Goal: Task Accomplishment & Management: Manage account settings

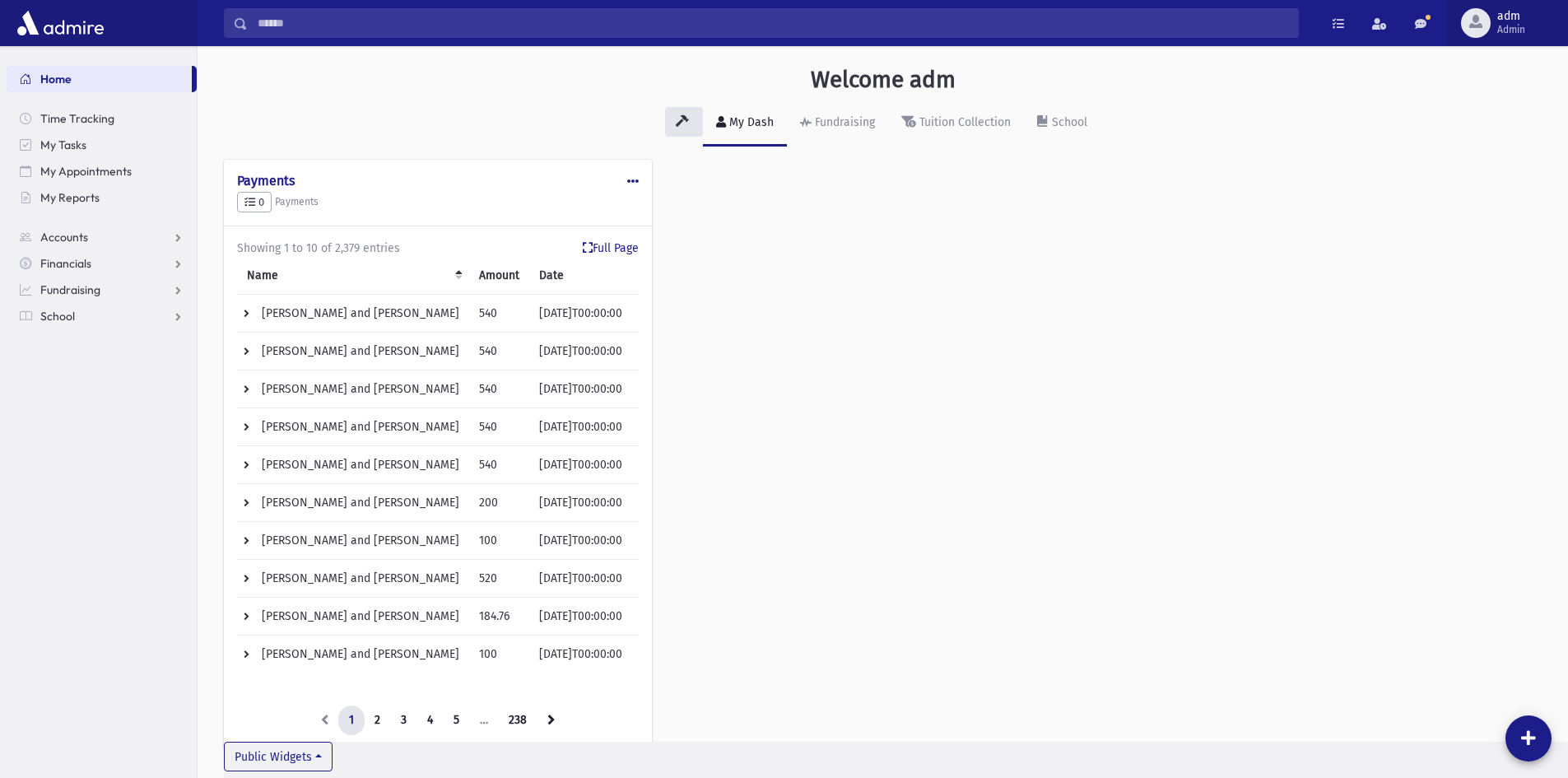
click at [1504, 14] on span "adm" at bounding box center [1511, 17] width 28 height 13
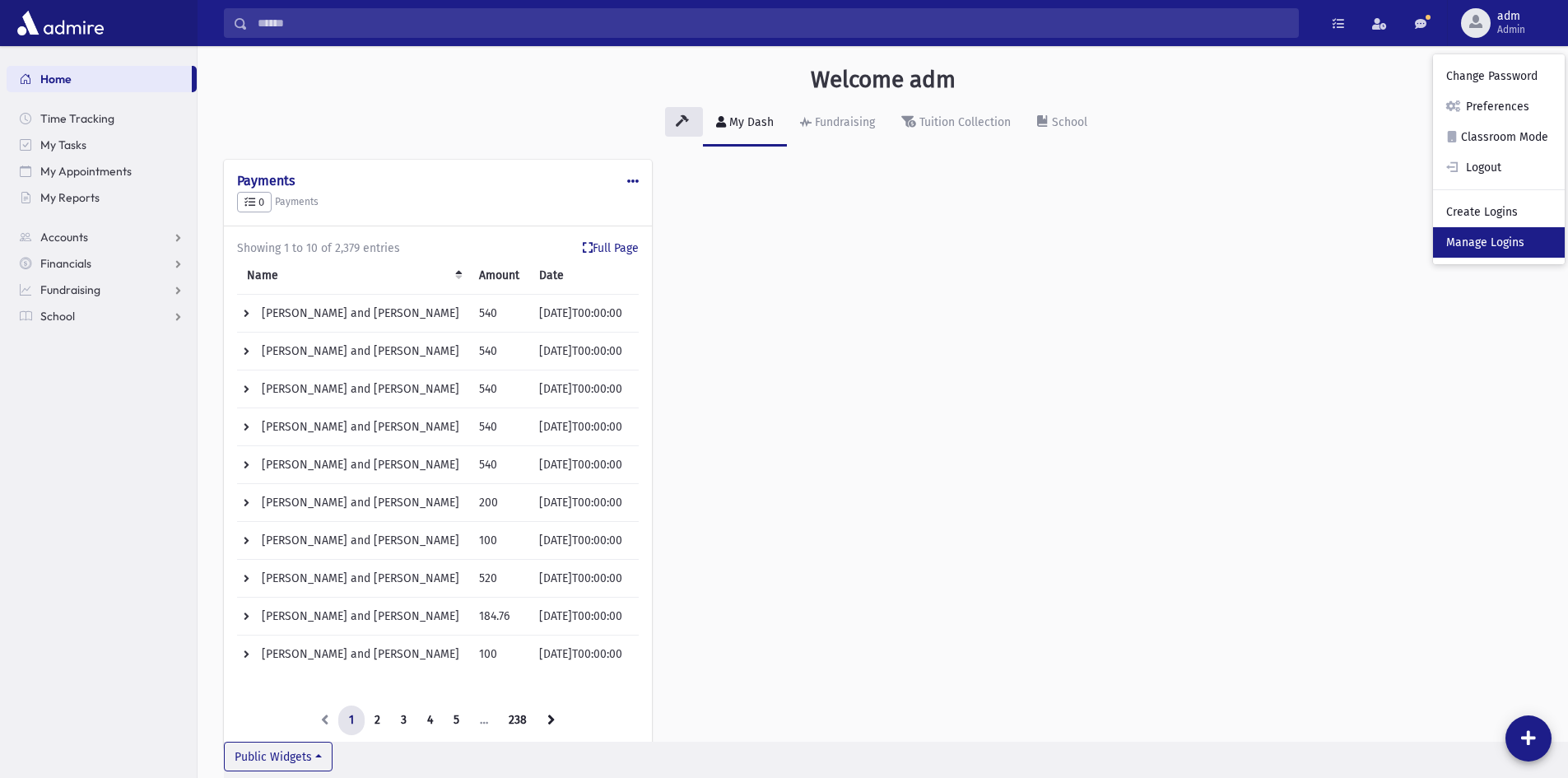
click at [1489, 237] on link "Manage Logins" at bounding box center [1499, 243] width 132 height 31
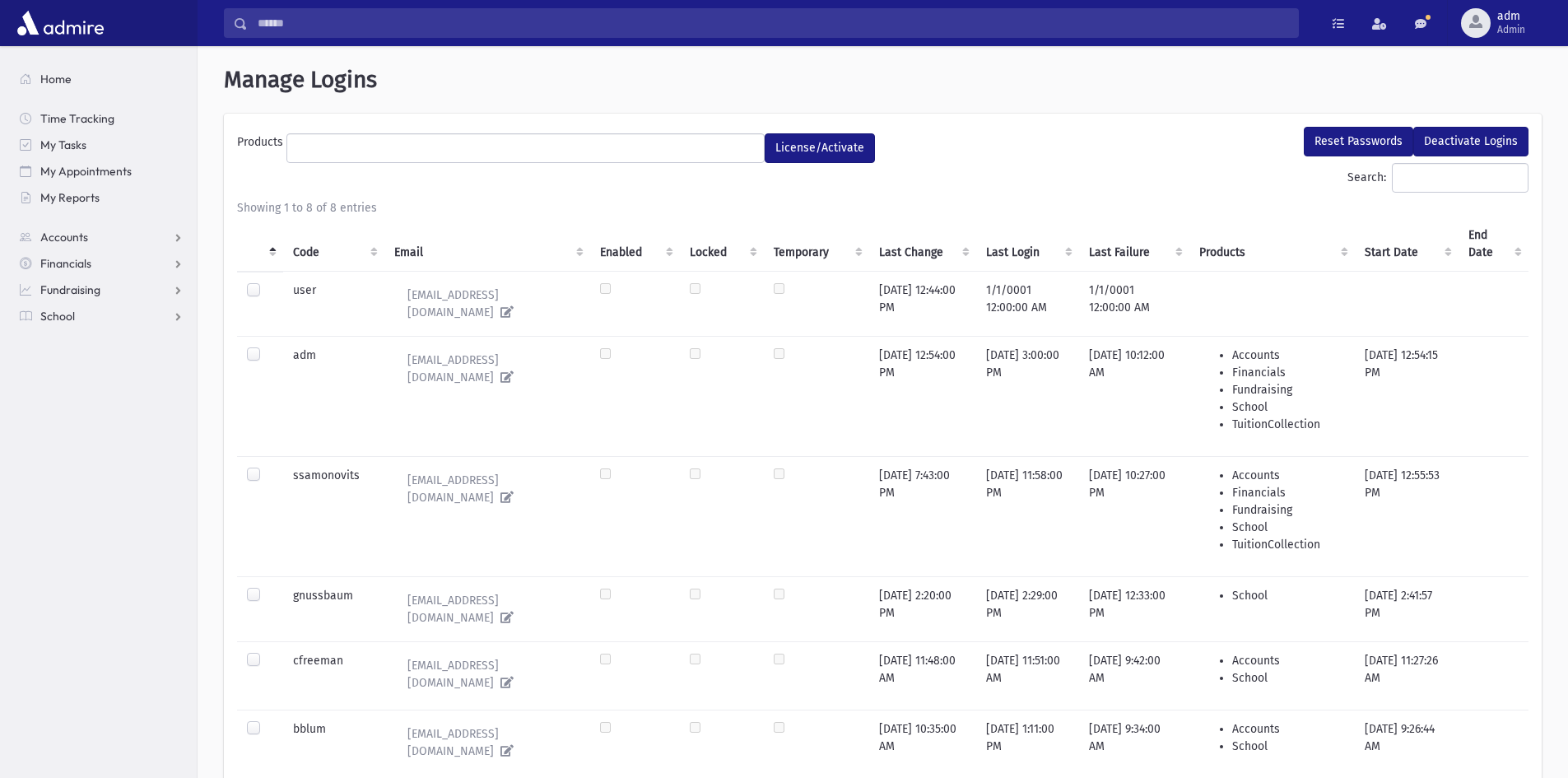
select select
click at [1395, 182] on input "Search:" at bounding box center [1460, 178] width 137 height 30
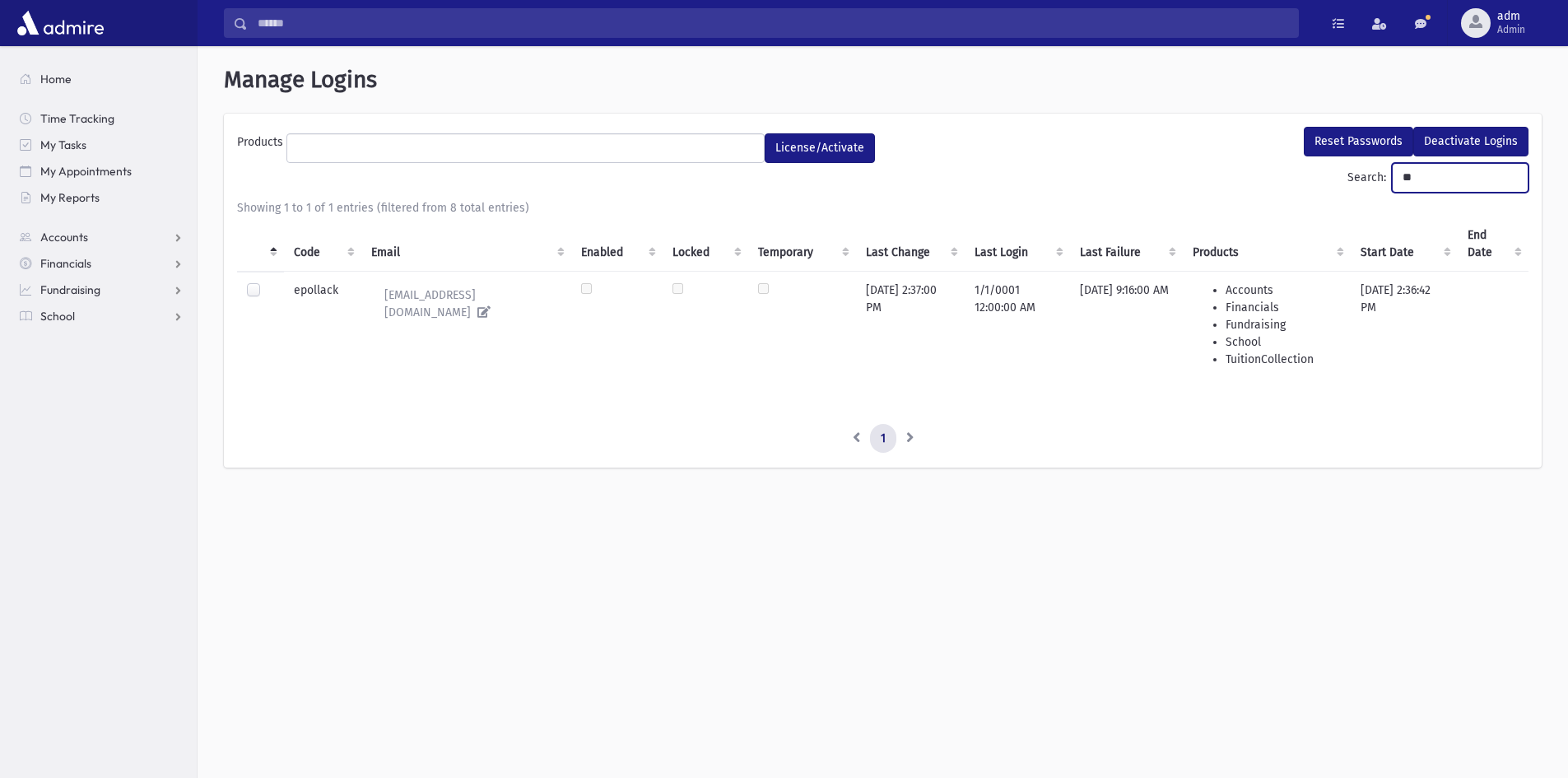
type input "**"
click at [267, 283] on label at bounding box center [267, 283] width 0 height 0
click at [1367, 144] on button "Reset Passwords" at bounding box center [1358, 142] width 109 height 30
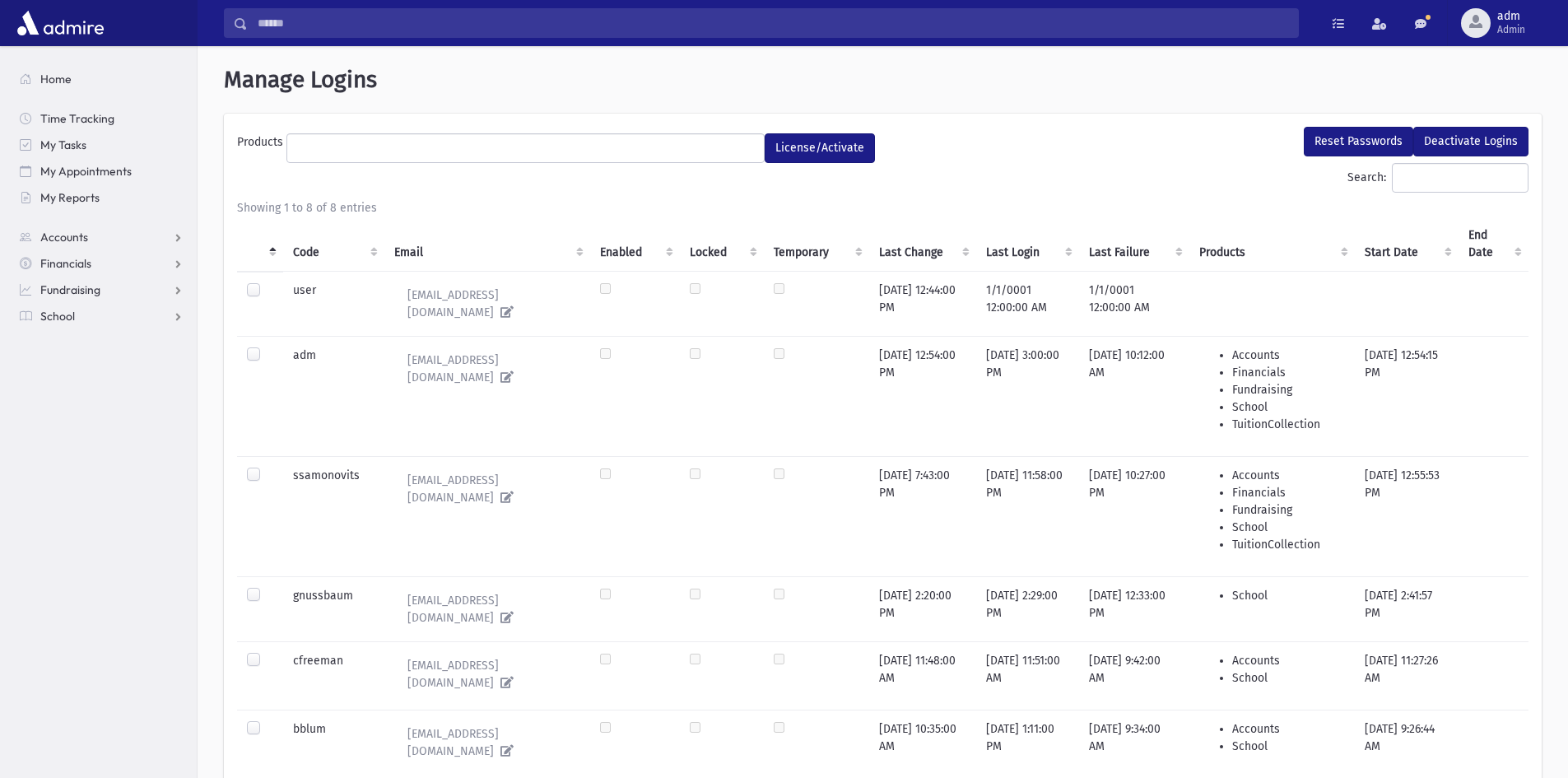
select select
click at [1505, 32] on span "Admin" at bounding box center [1511, 30] width 28 height 13
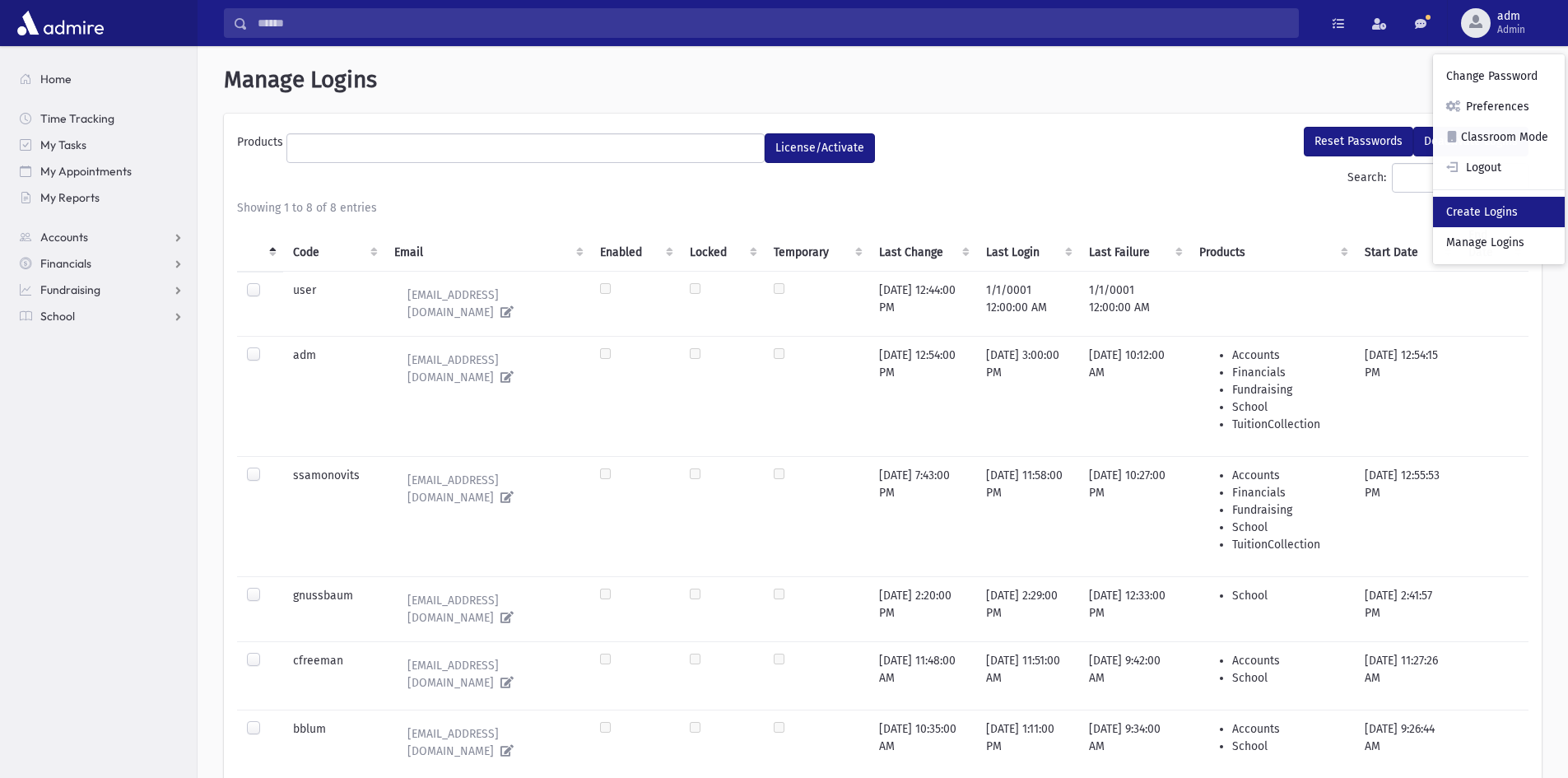
click at [1474, 210] on link "Create Logins" at bounding box center [1499, 212] width 132 height 31
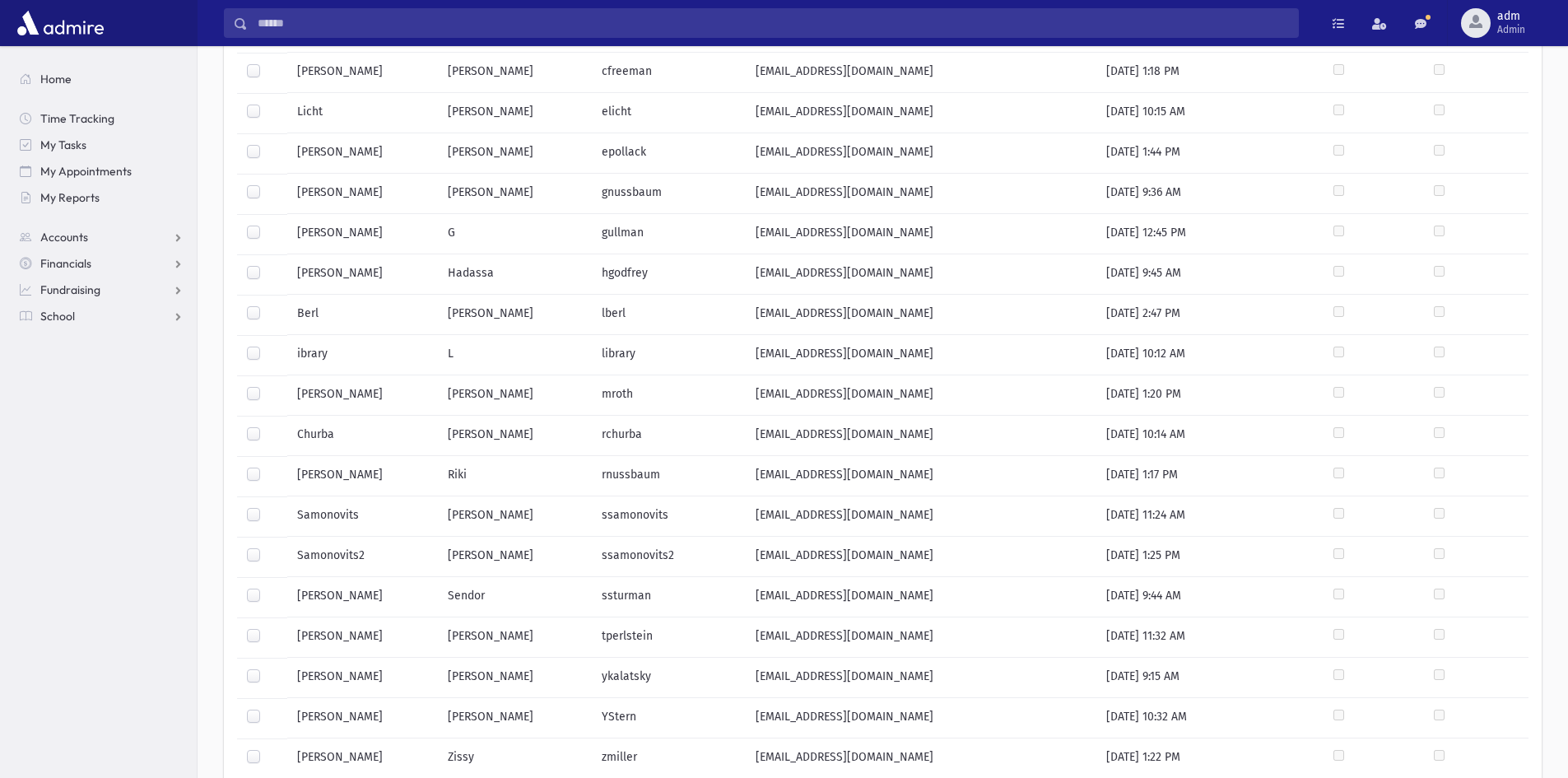
scroll to position [335, 0]
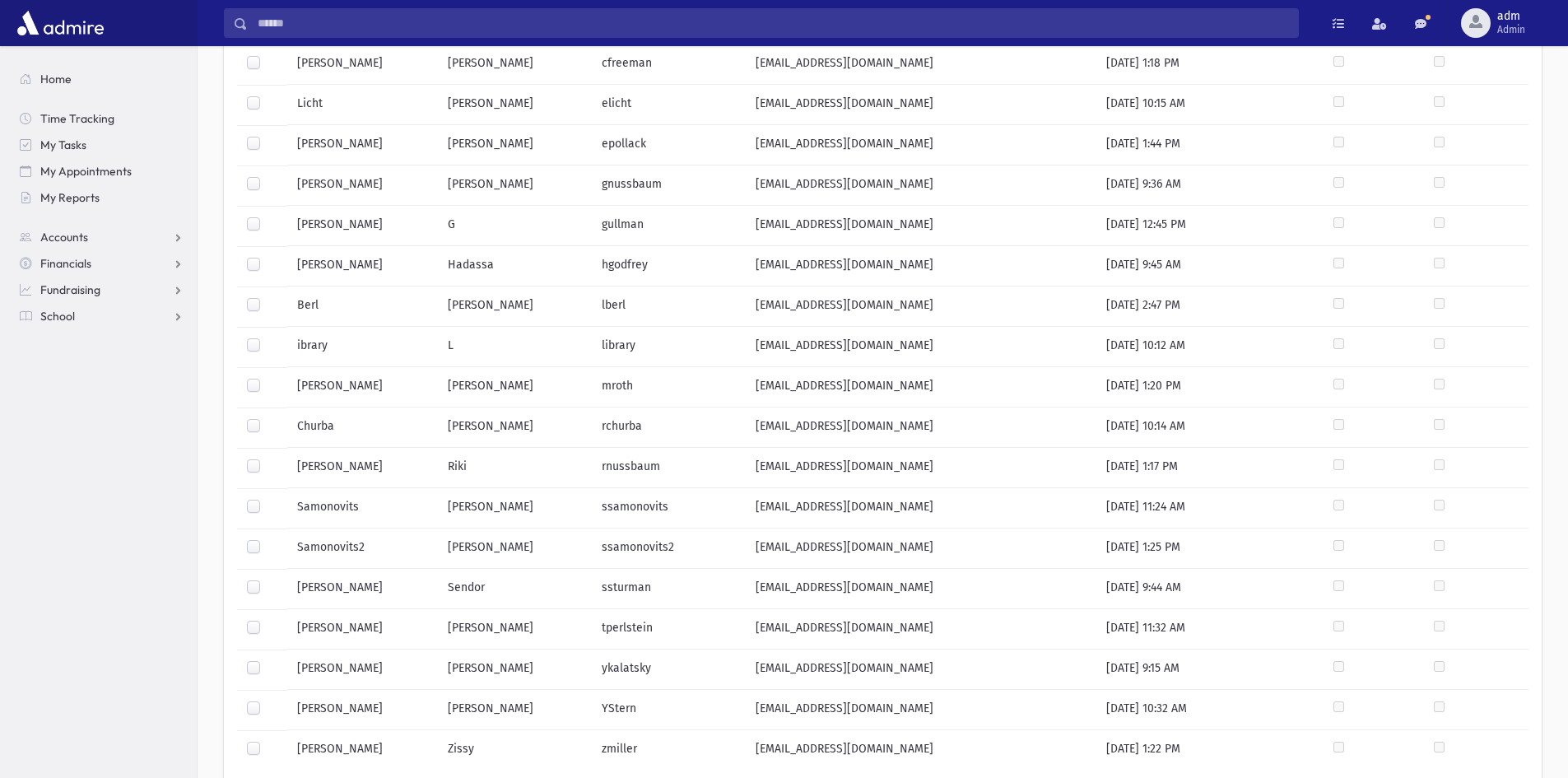
click at [267, 660] on label at bounding box center [267, 660] width 0 height 0
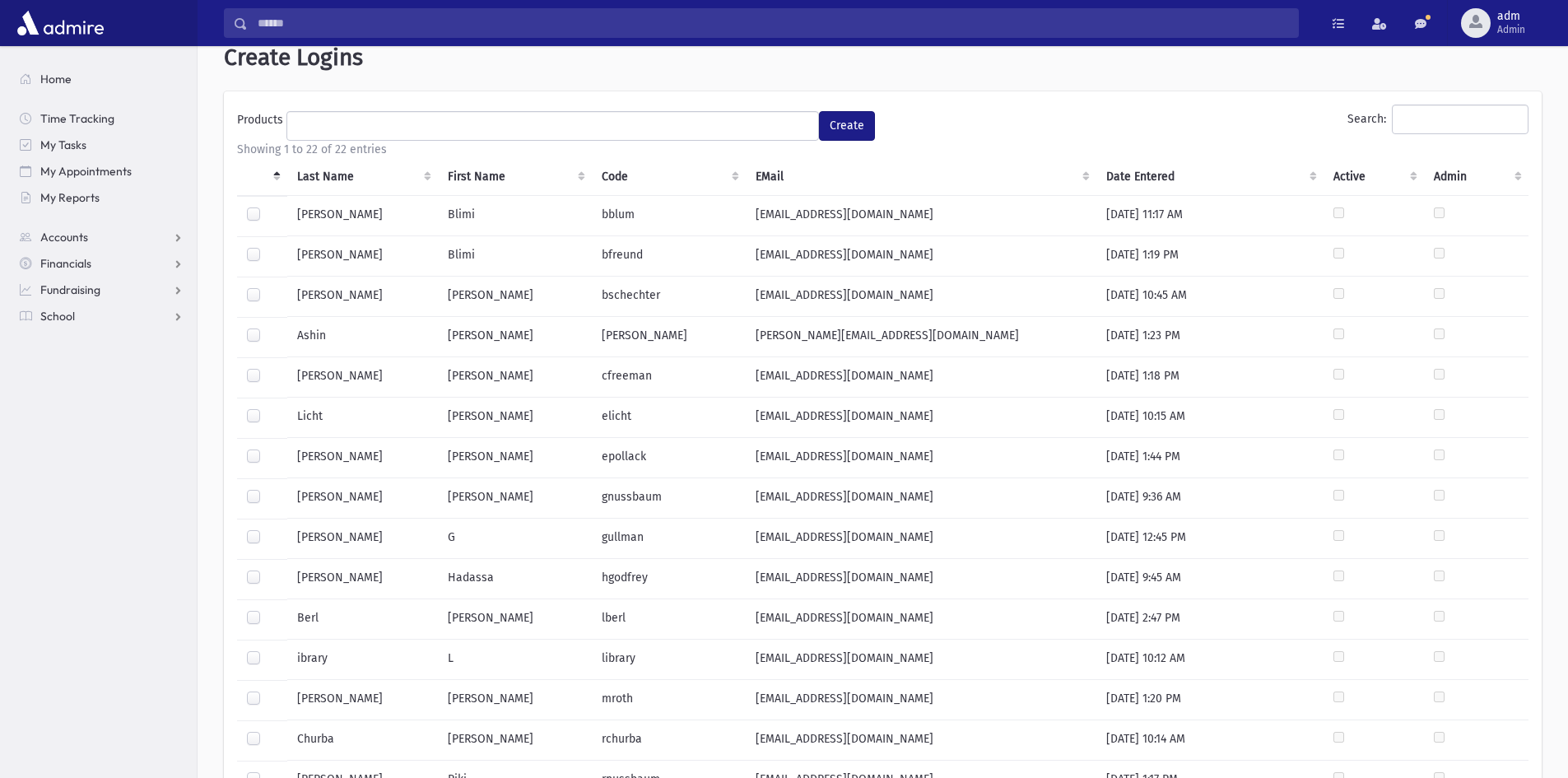
scroll to position [0, 0]
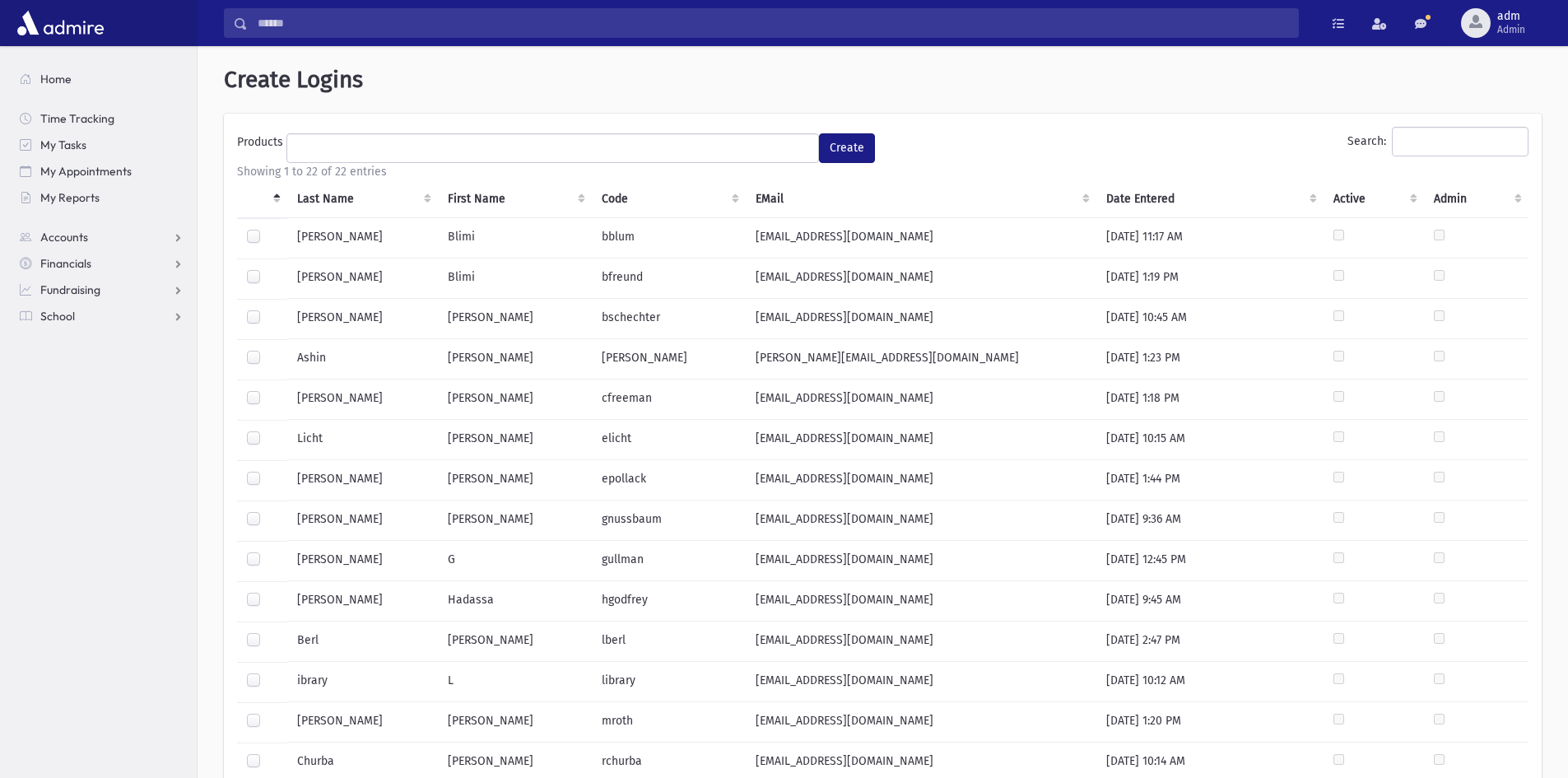
click at [602, 152] on ul at bounding box center [552, 146] width 531 height 24
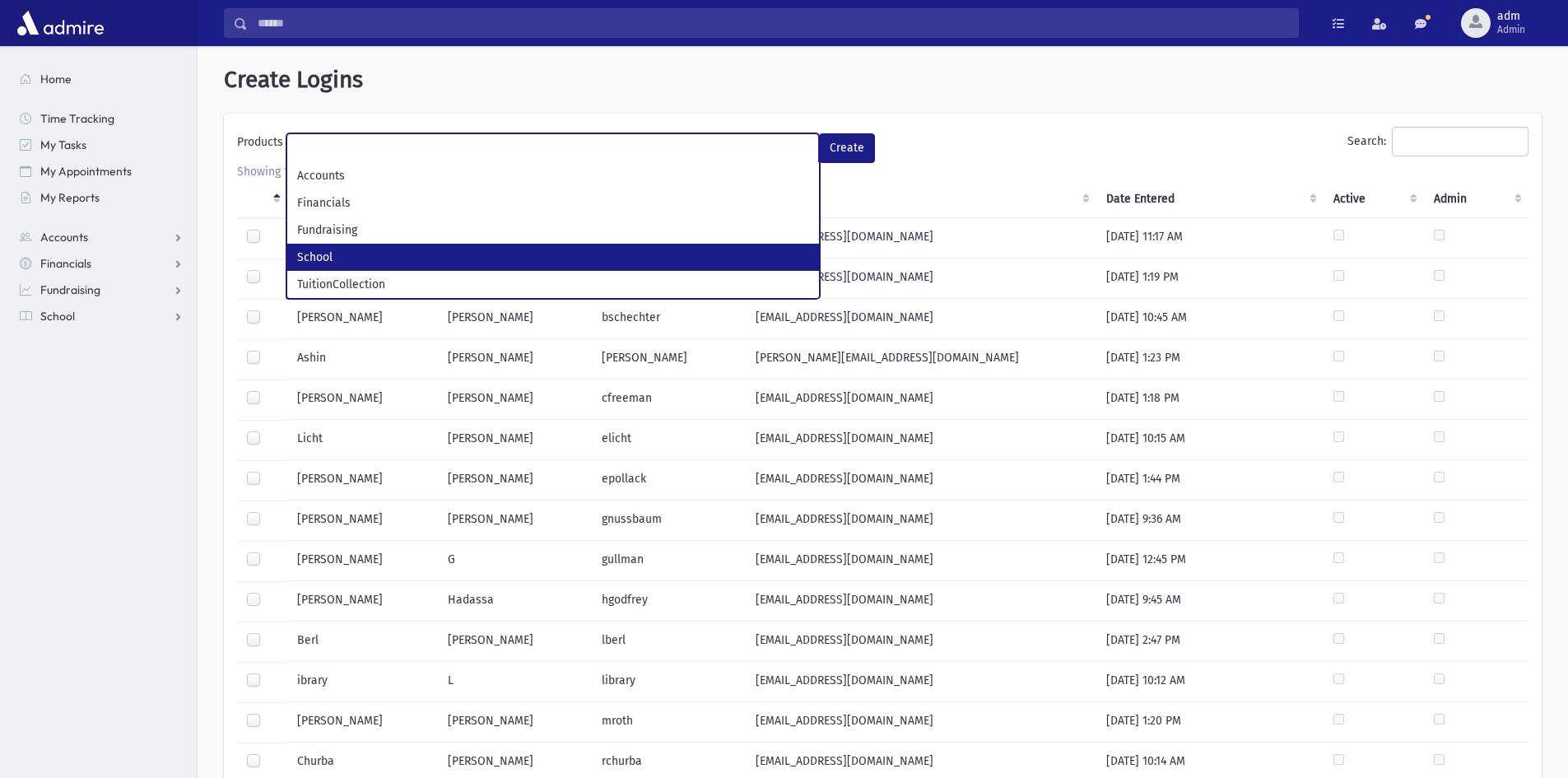
select select "*"
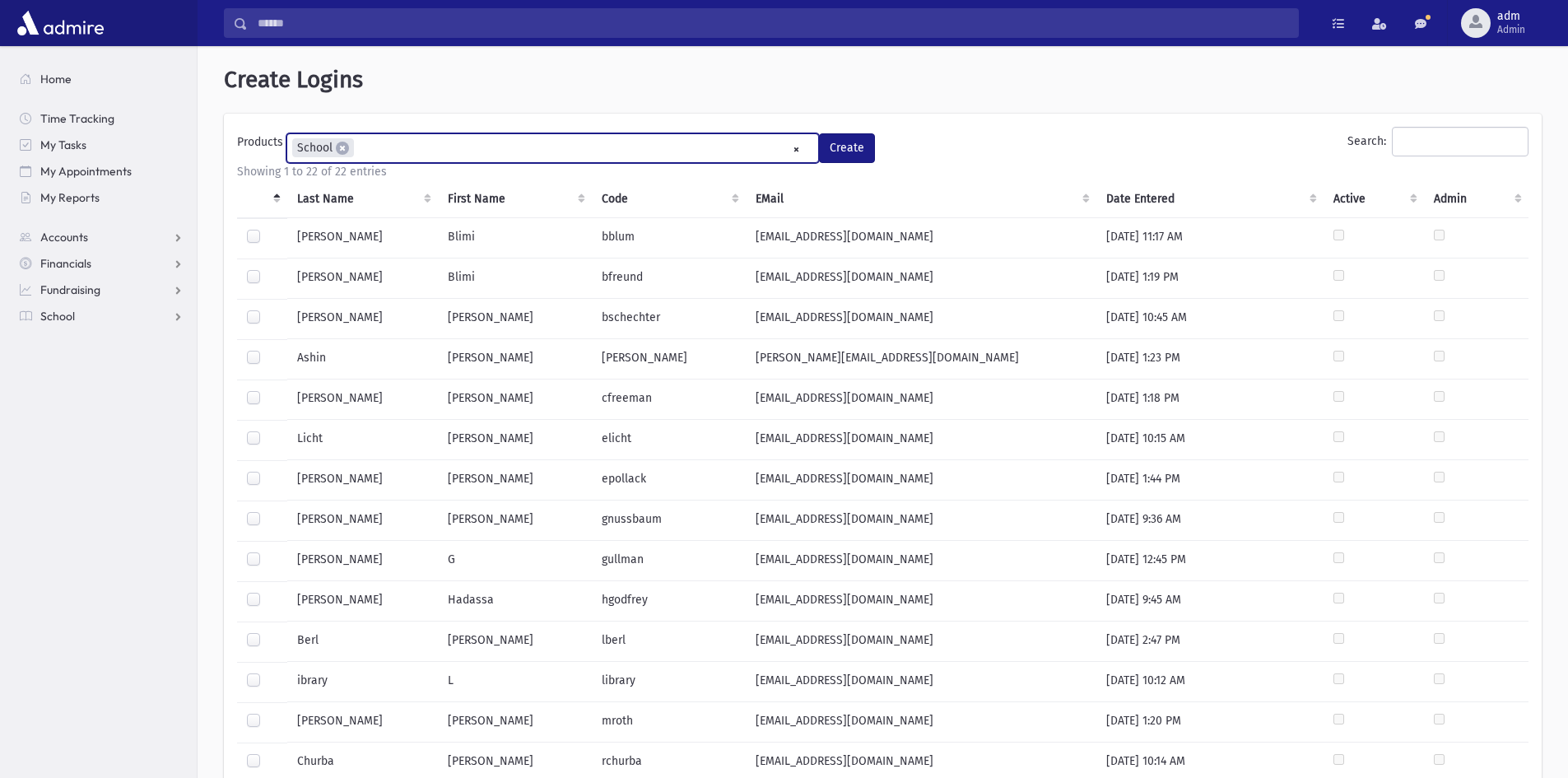
click at [430, 145] on ul "× × School" at bounding box center [552, 147] width 531 height 27
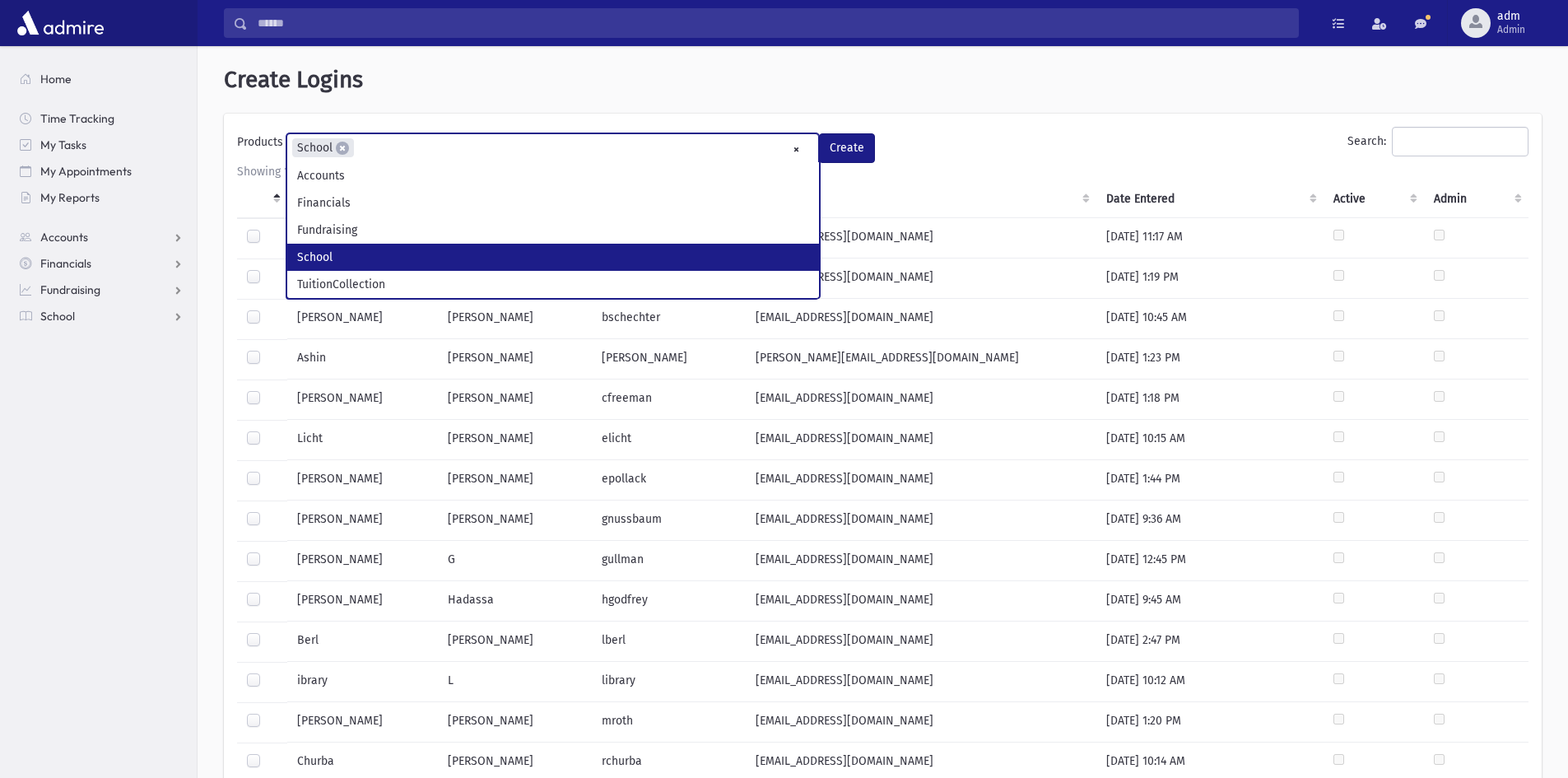
click at [901, 165] on div "Showing 1 to 22 of 22 entries" at bounding box center [882, 172] width 1292 height 18
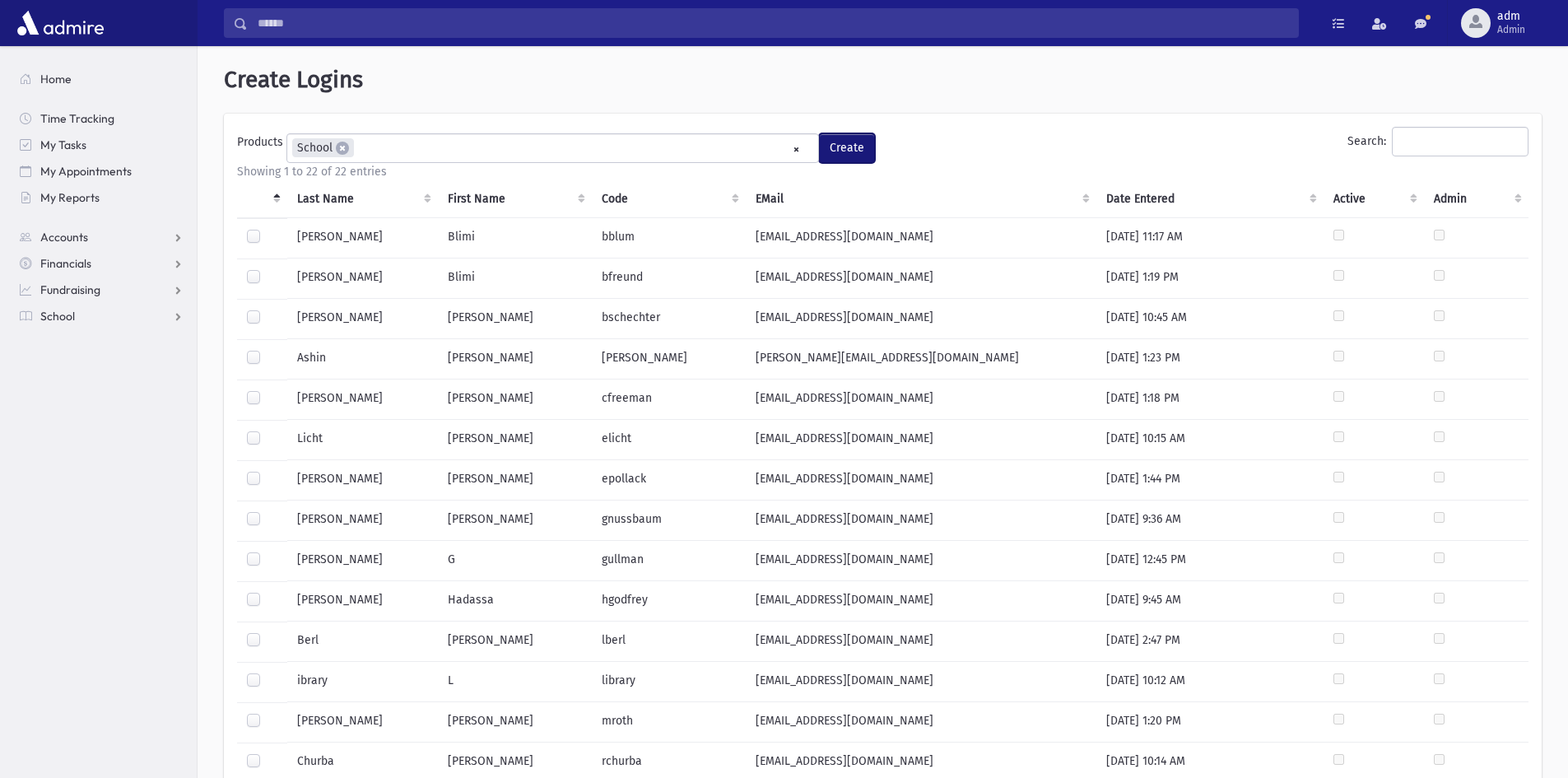
click at [843, 145] on button "Create" at bounding box center [847, 148] width 56 height 30
